Goal: Navigation & Orientation: Find specific page/section

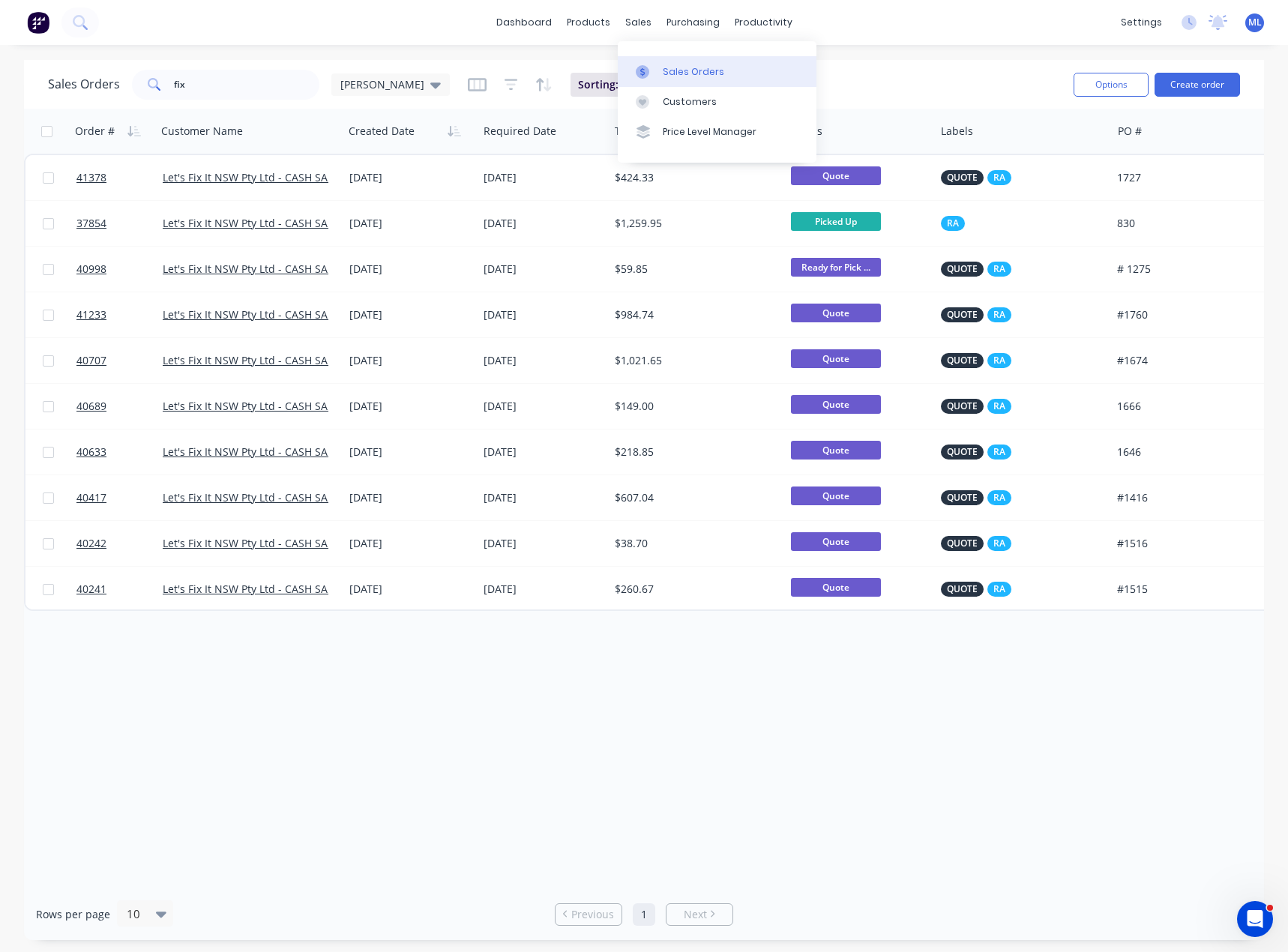
click at [668, 58] on link "Sales Orders" at bounding box center [717, 71] width 198 height 30
click at [653, 72] on div at bounding box center [647, 73] width 22 height 14
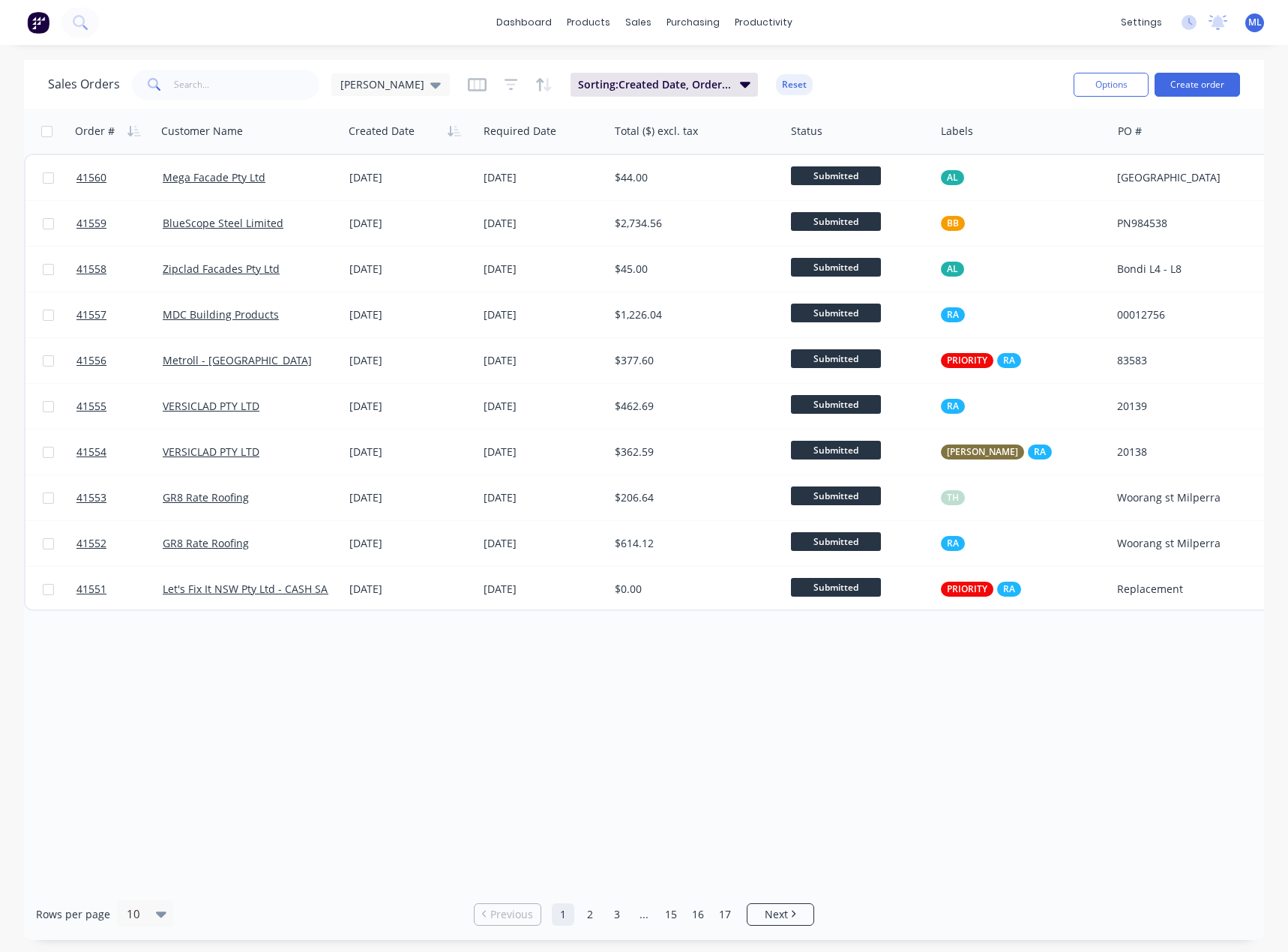
click at [595, 734] on div "Order # Customer Name Created Date Required Date Total ($) excl. tax Status Lab…" at bounding box center [644, 499] width 1240 height 780
click at [616, 916] on link "3" at bounding box center [617, 915] width 22 height 22
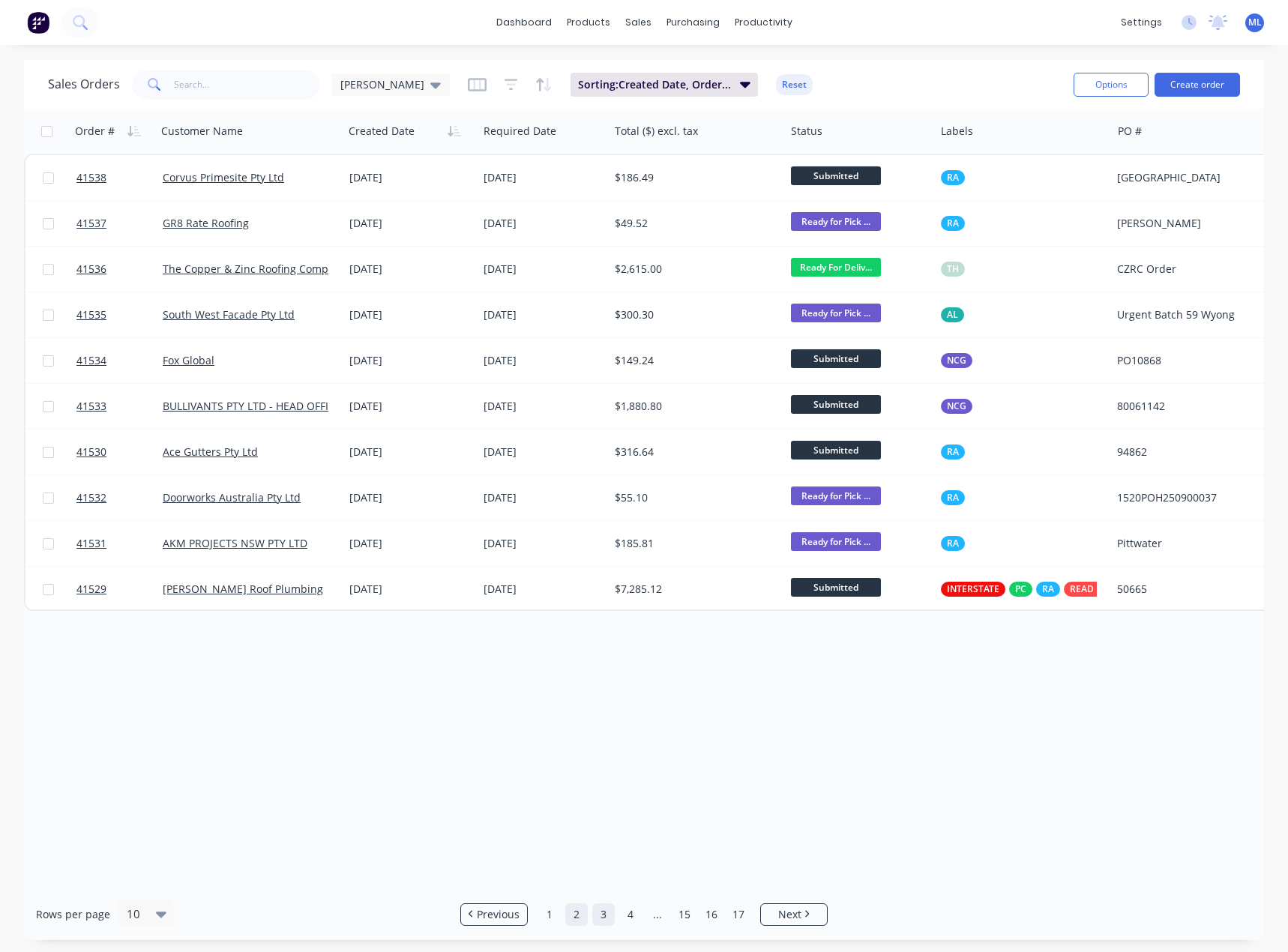
click at [573, 918] on link "2" at bounding box center [576, 915] width 22 height 22
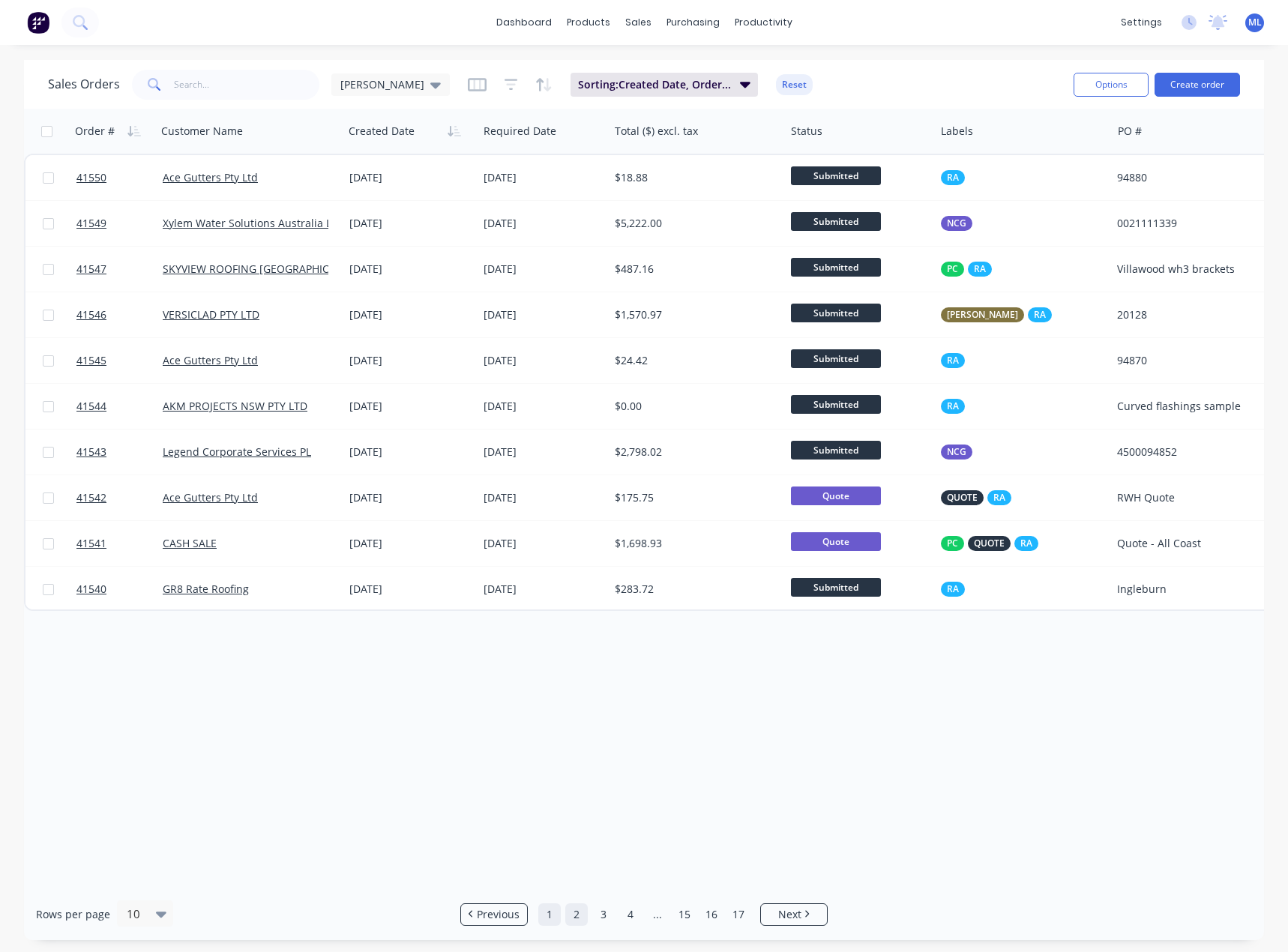
click at [544, 913] on link "1" at bounding box center [550, 915] width 22 height 22
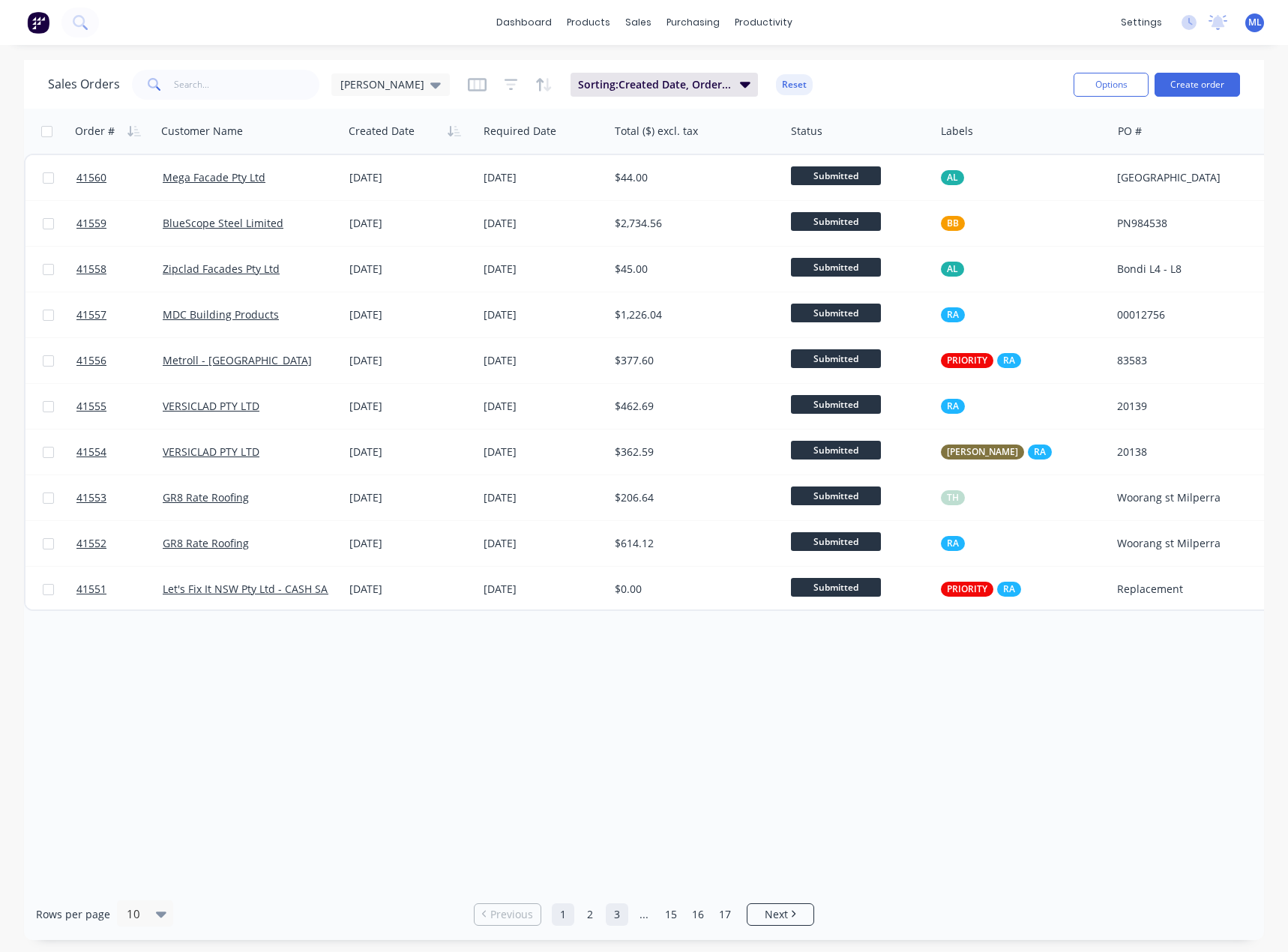
click at [617, 918] on link "3" at bounding box center [617, 915] width 22 height 22
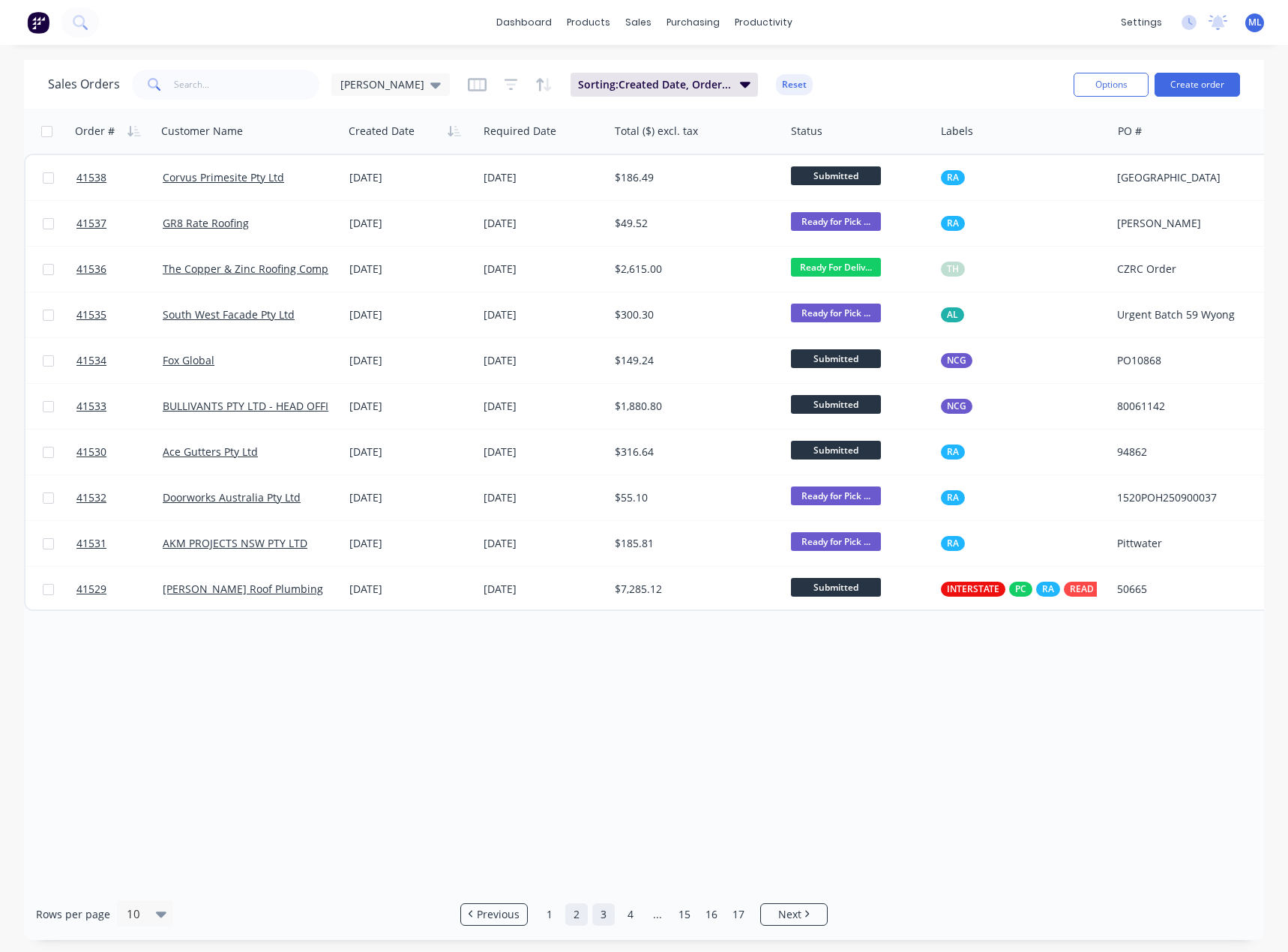
click at [574, 915] on link "2" at bounding box center [576, 915] width 22 height 22
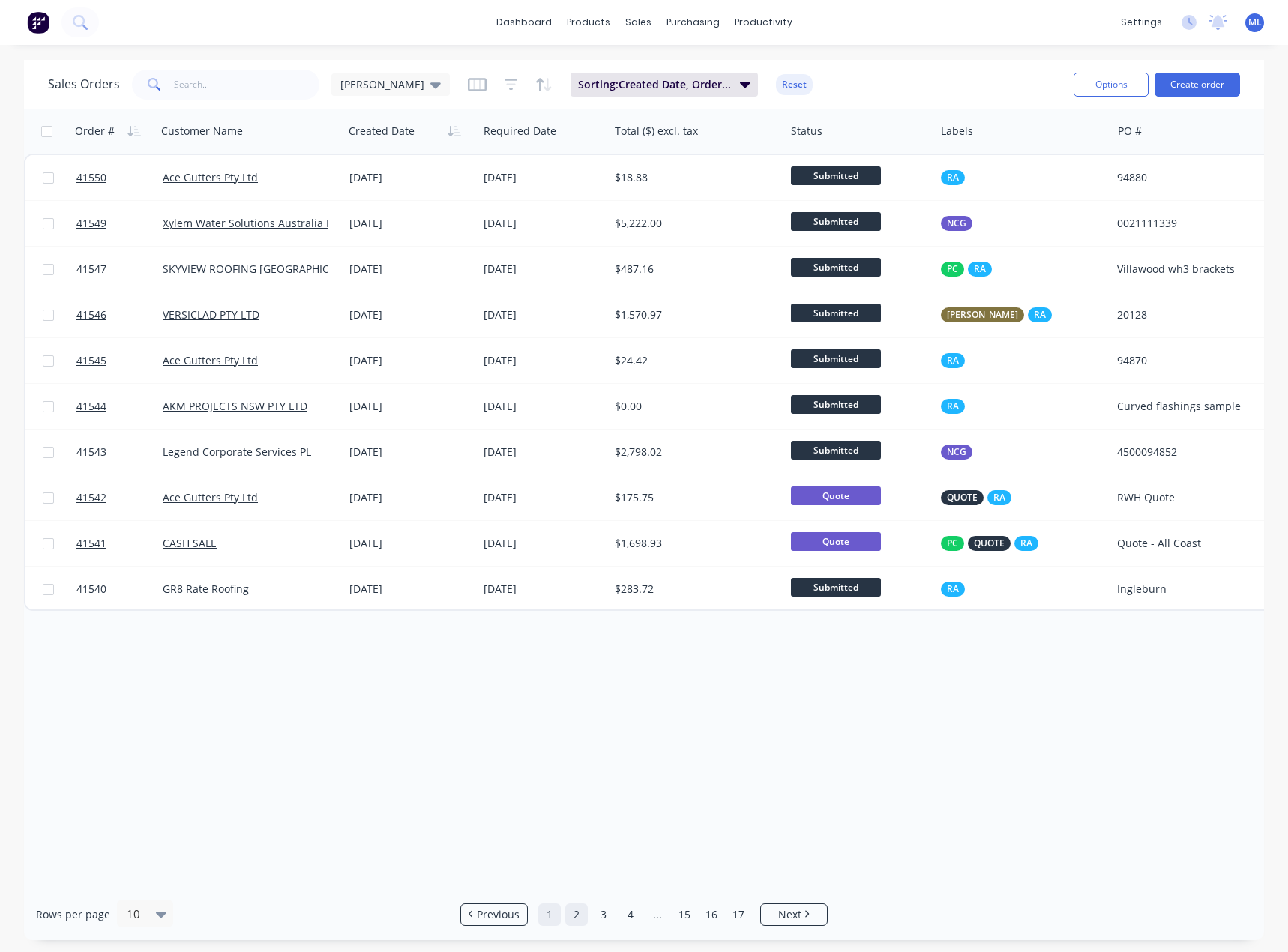
click at [546, 911] on link "1" at bounding box center [550, 915] width 22 height 22
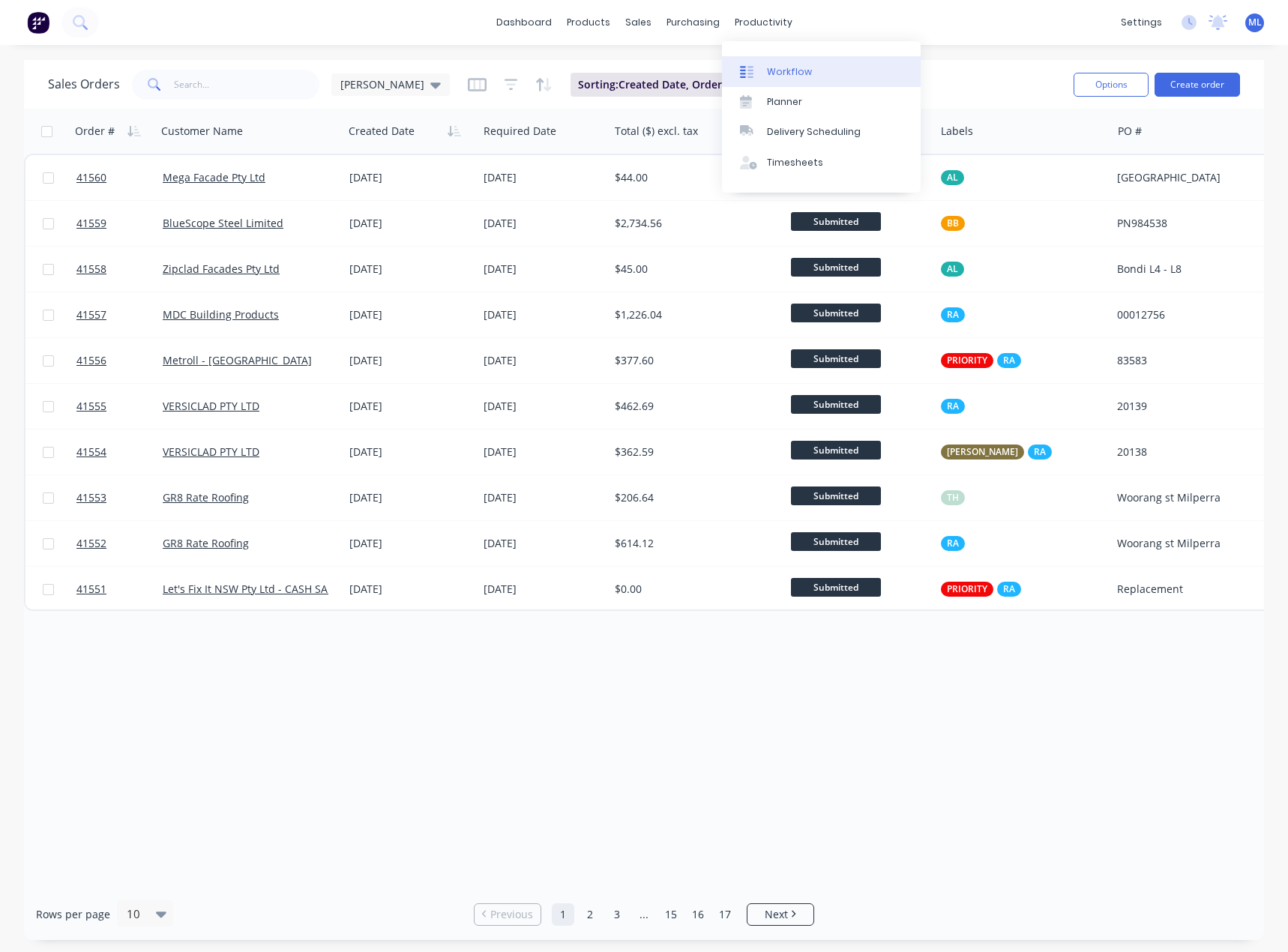
click at [775, 84] on link "Workflow" at bounding box center [821, 71] width 198 height 30
